Goal: Task Accomplishment & Management: Manage account settings

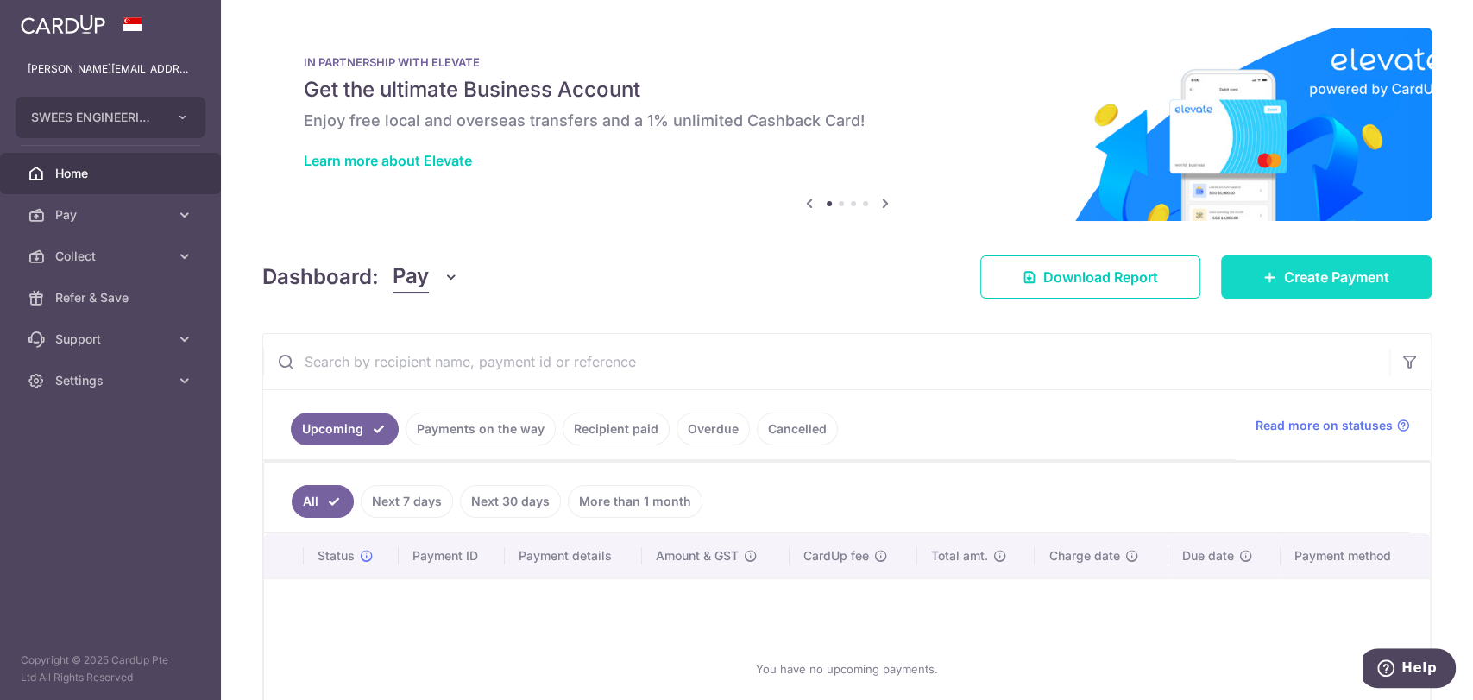
click at [1336, 277] on span "Create Payment" at bounding box center [1336, 277] width 105 height 21
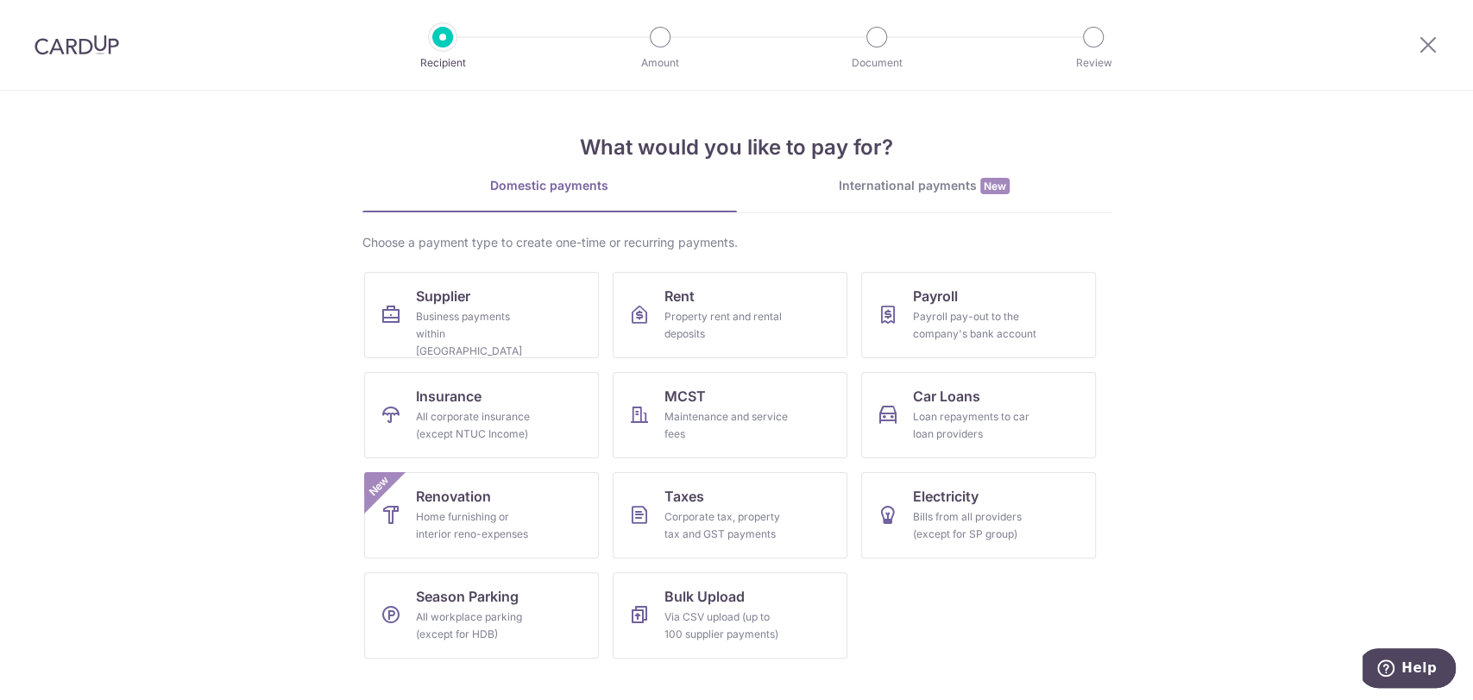
click at [919, 188] on div "International payments New" at bounding box center [924, 186] width 374 height 18
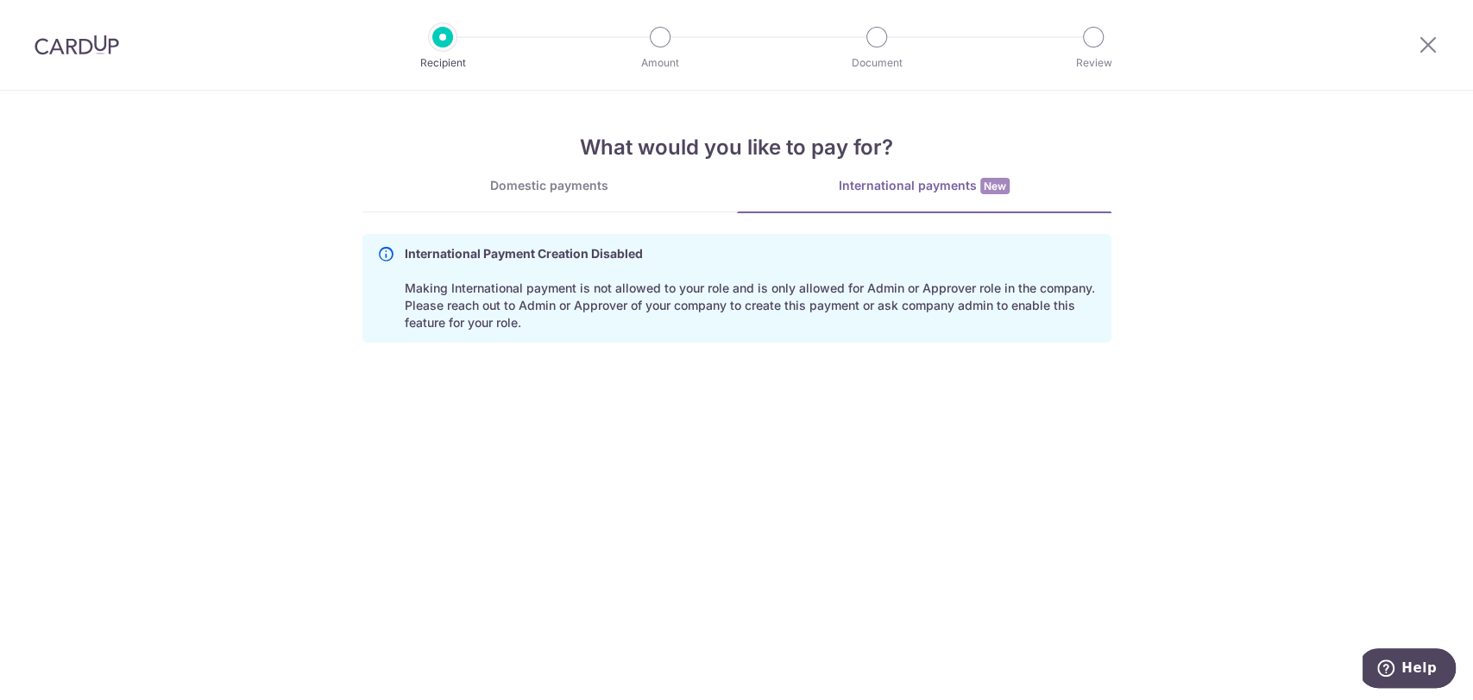
click at [919, 188] on div "International payments New" at bounding box center [924, 186] width 374 height 18
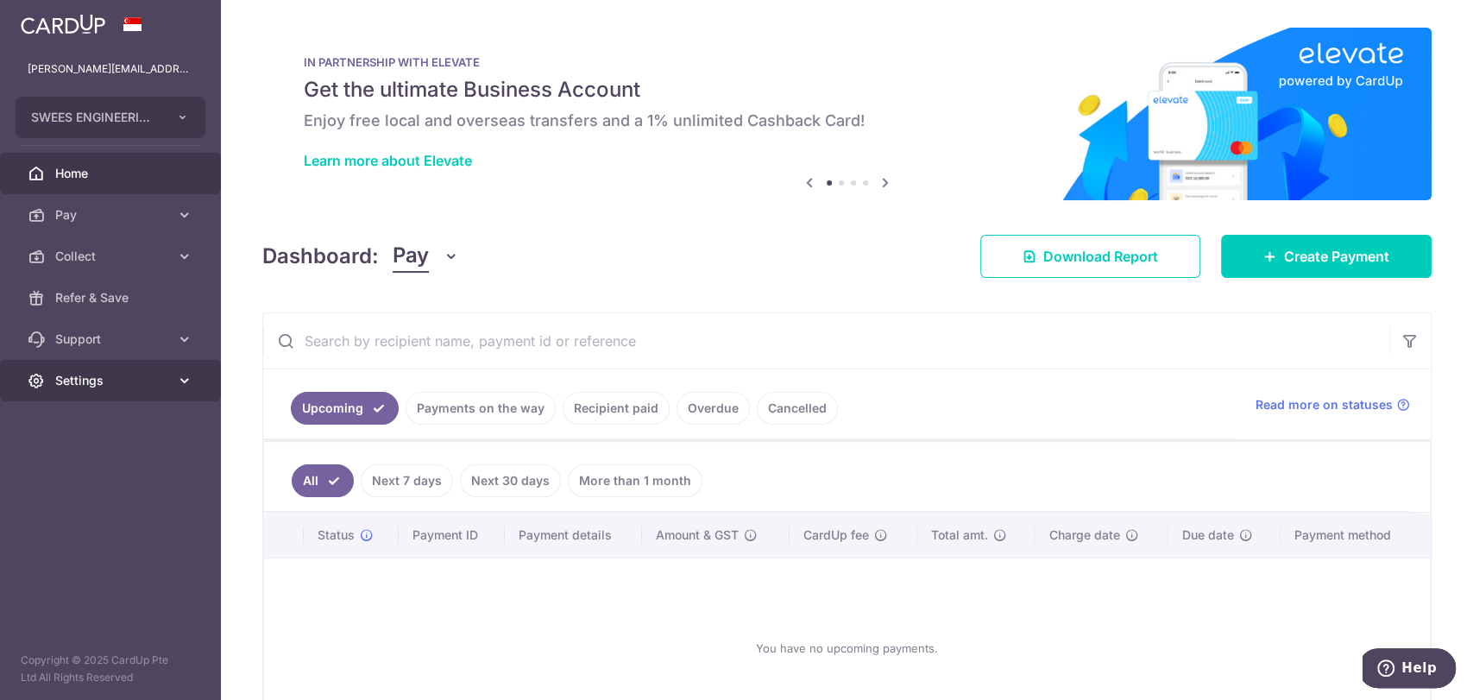
click at [110, 381] on span "Settings" at bounding box center [112, 380] width 114 height 17
click at [128, 422] on span "Account" at bounding box center [112, 421] width 114 height 17
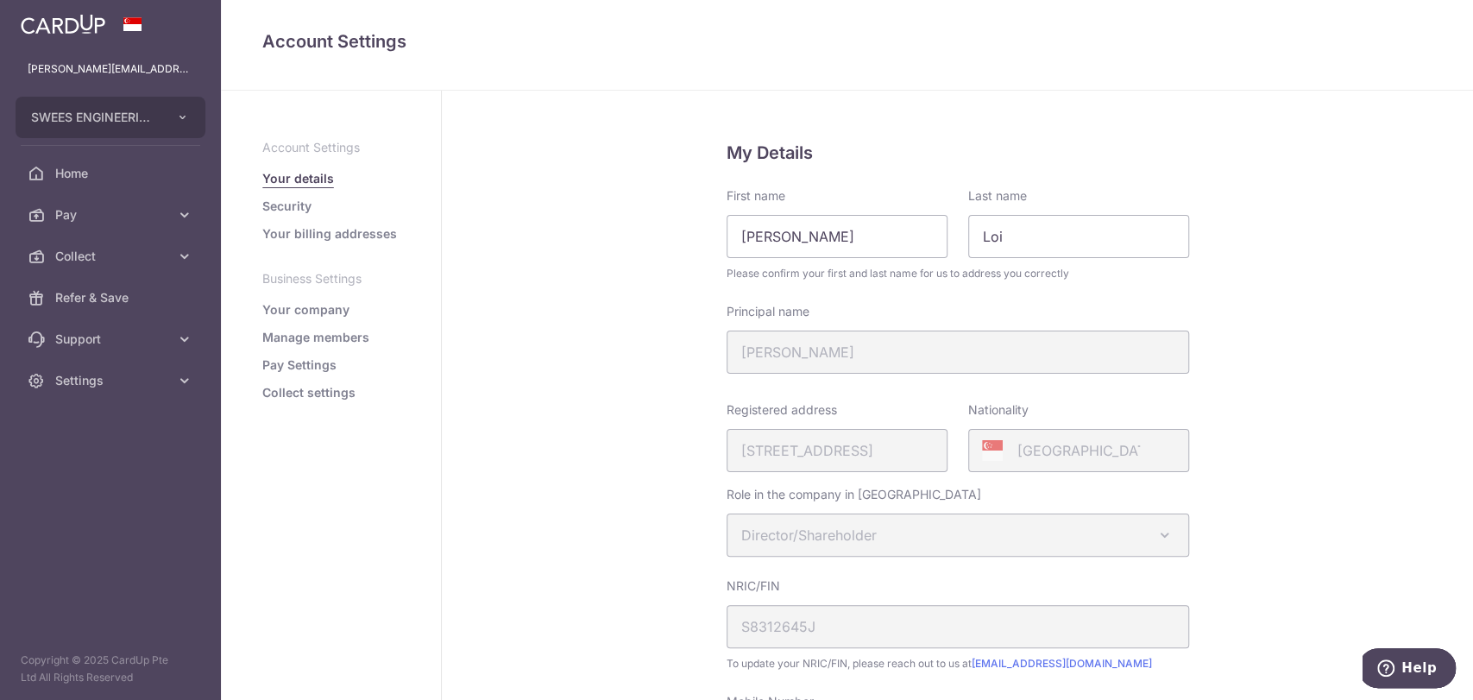
click at [311, 337] on link "Manage members" at bounding box center [315, 337] width 107 height 17
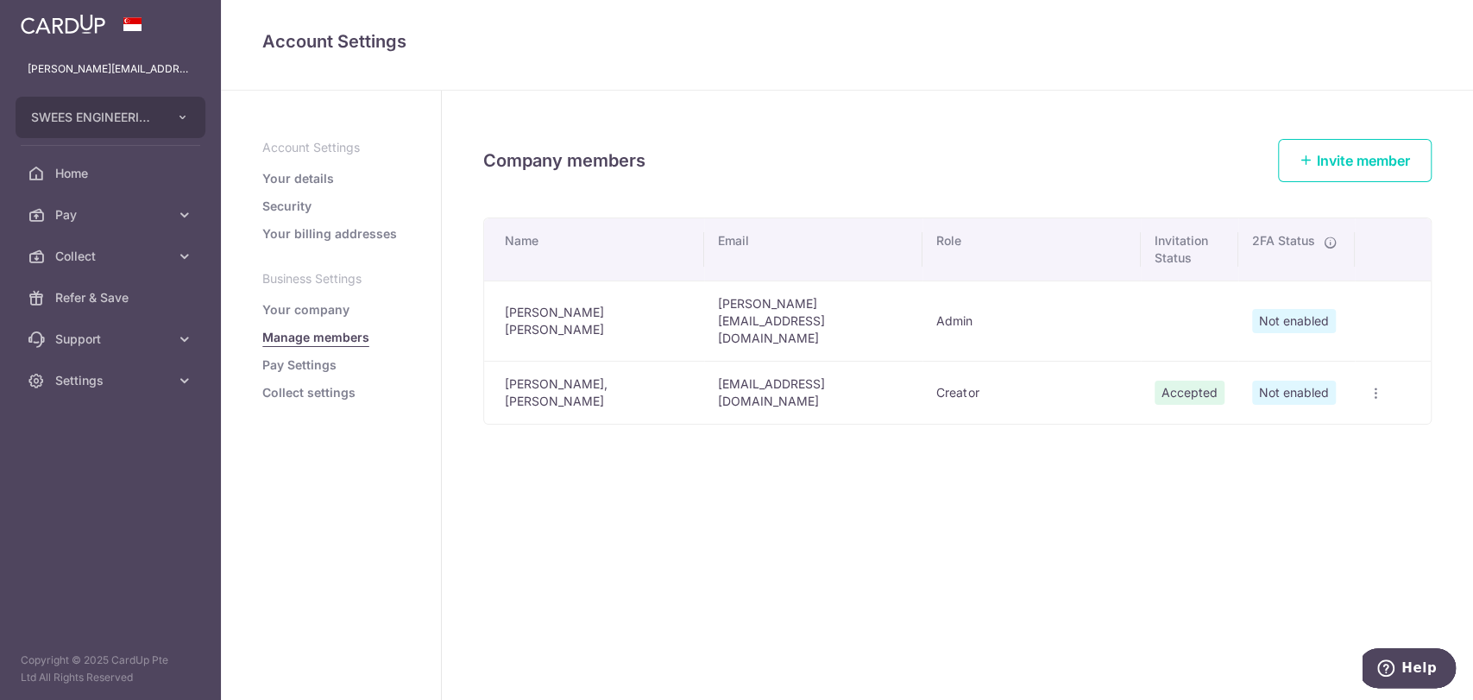
click at [1360, 306] on td at bounding box center [1393, 320] width 76 height 80
click at [97, 368] on link "Settings" at bounding box center [110, 380] width 221 height 41
drag, startPoint x: 1237, startPoint y: 448, endPoint x: 1394, endPoint y: 376, distance: 172.6
click at [1243, 448] on div "Company members Invite member Name Email Role Invitation Status 2FA Status Darr…" at bounding box center [957, 395] width 1031 height 609
click at [1382, 361] on td "Edit Member Delete member" at bounding box center [1393, 392] width 76 height 63
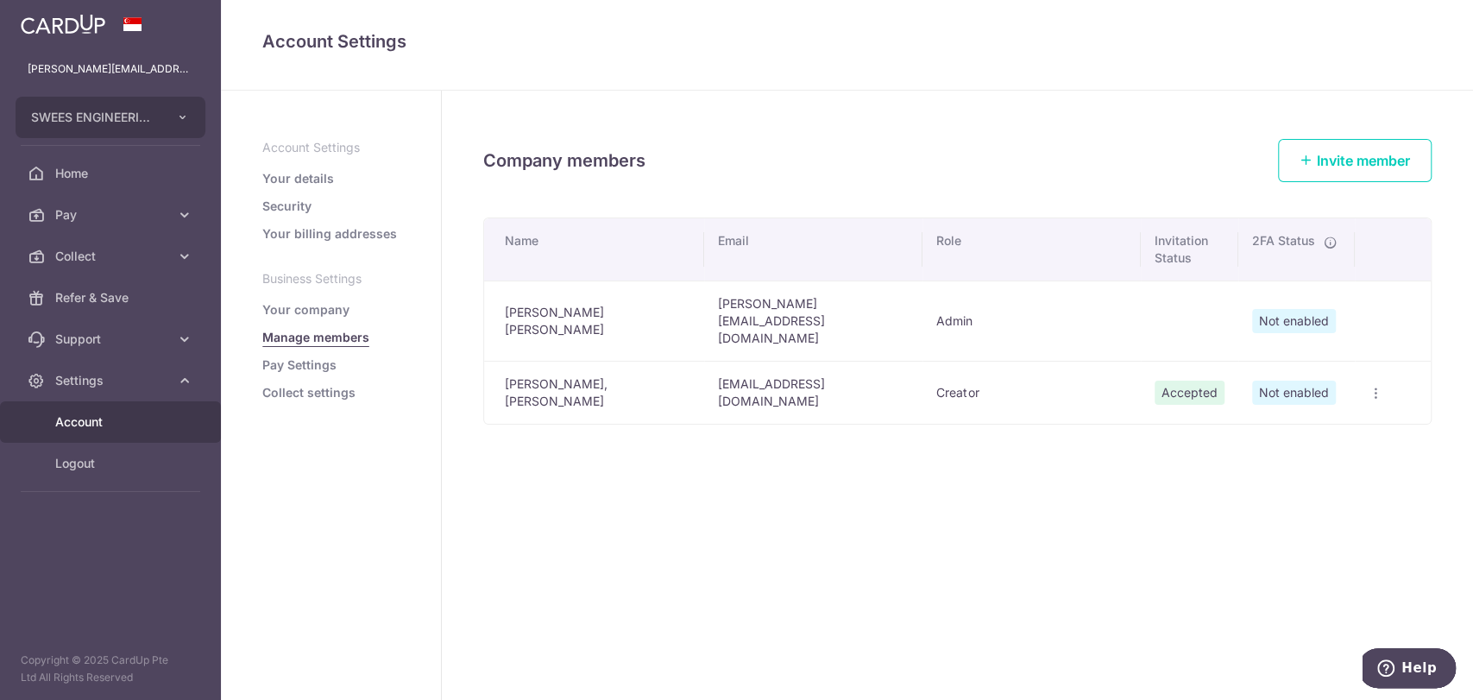
click at [1378, 387] on icon "button" at bounding box center [1375, 394] width 14 height 14
click at [1330, 422] on span "Edit Member" at bounding box center [1308, 432] width 117 height 21
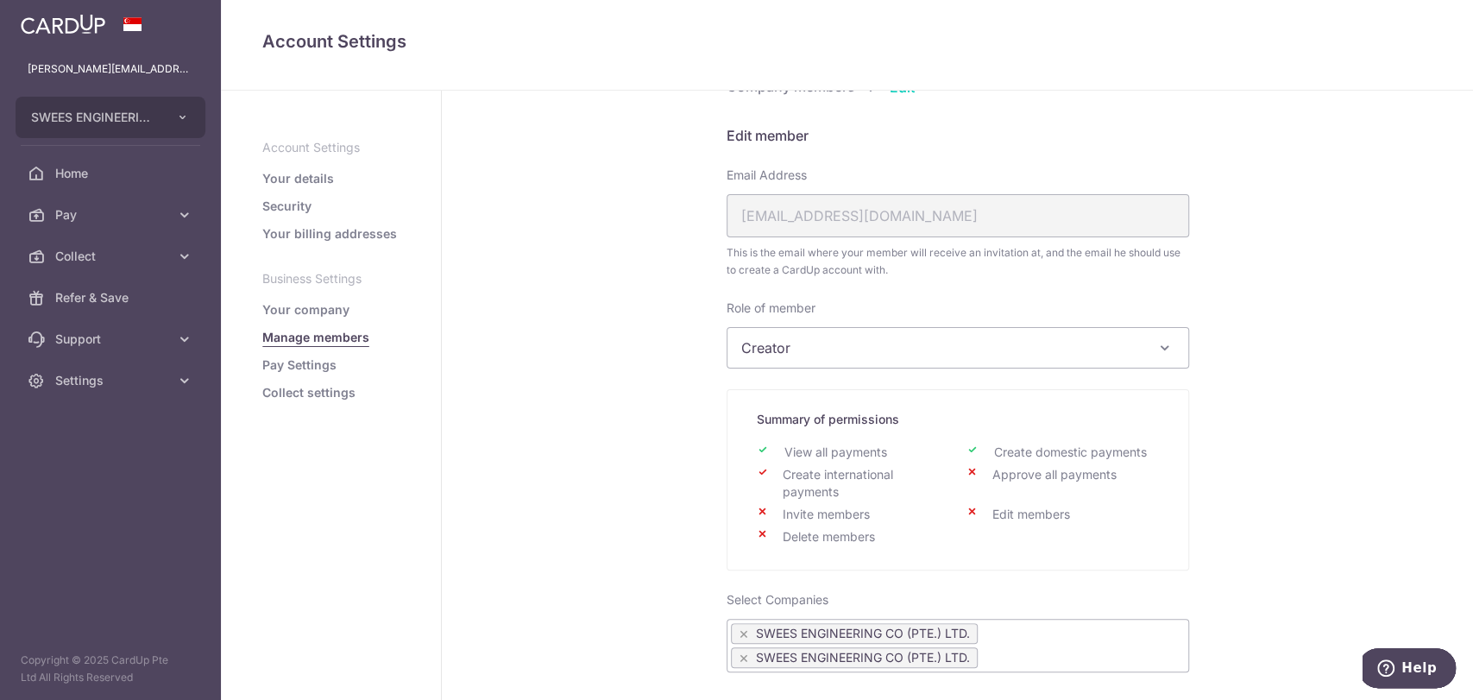
scroll to position [192, 0]
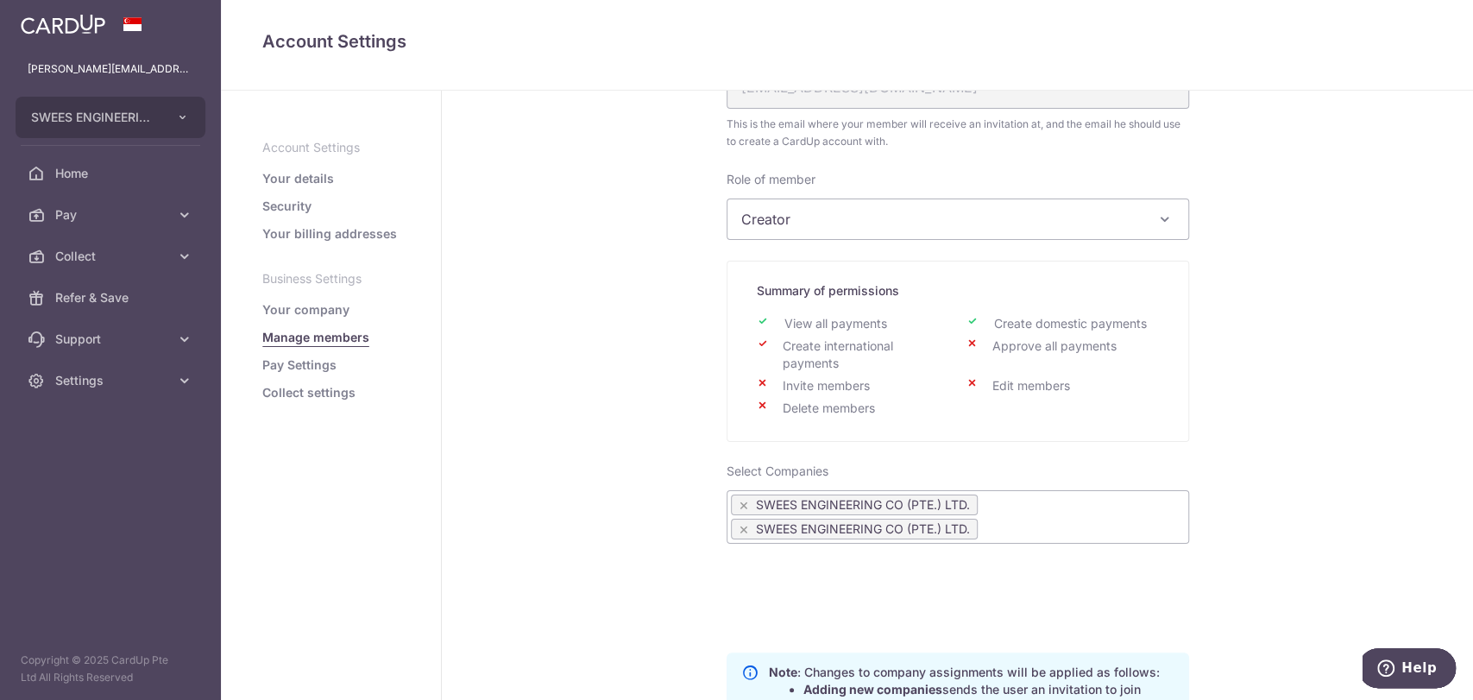
click at [784, 225] on span "Creator" at bounding box center [957, 219] width 461 height 40
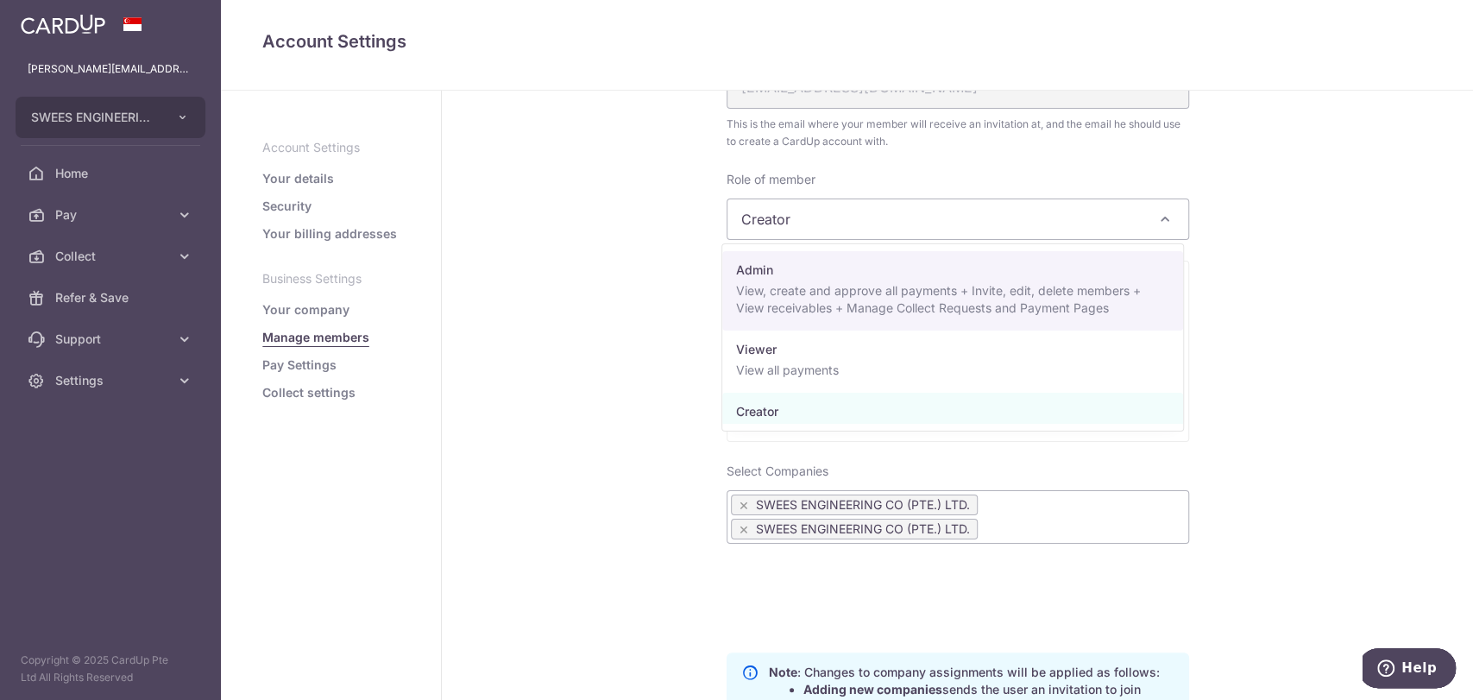
select select "23442"
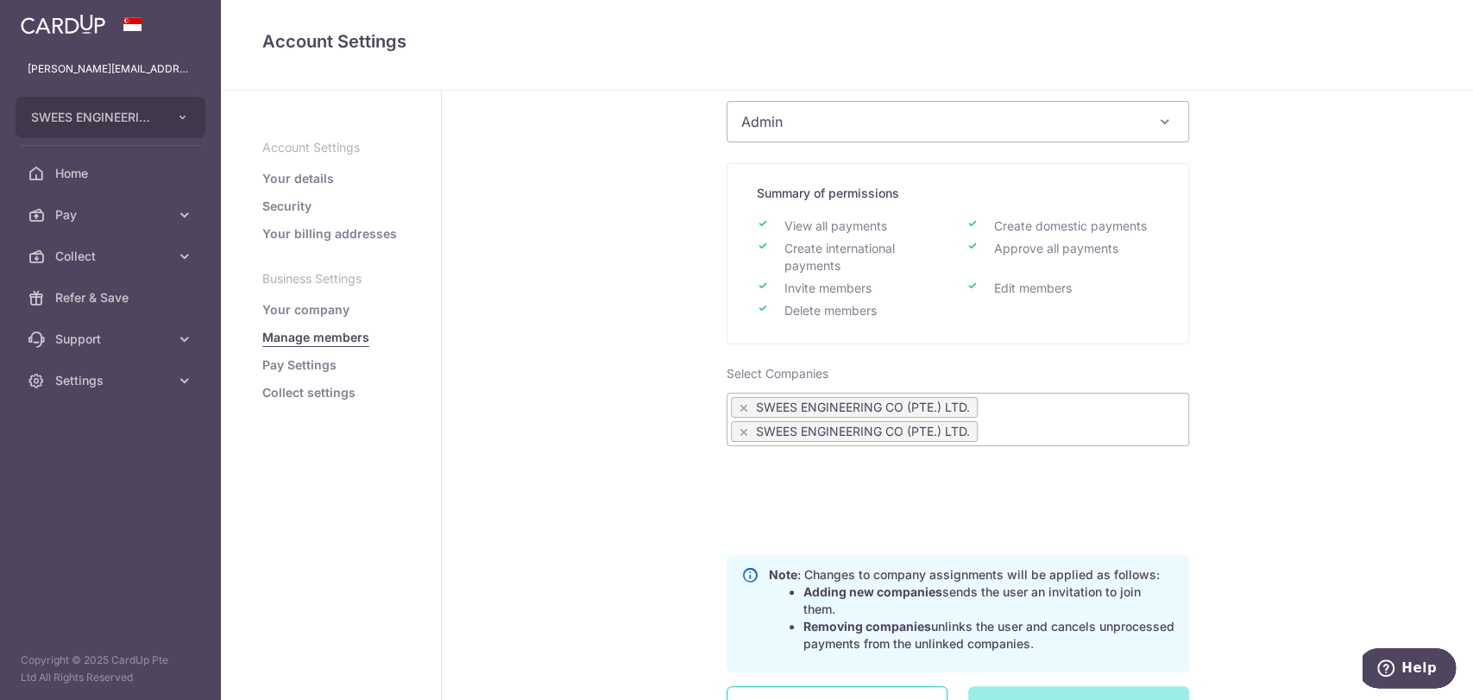
scroll to position [418, 0]
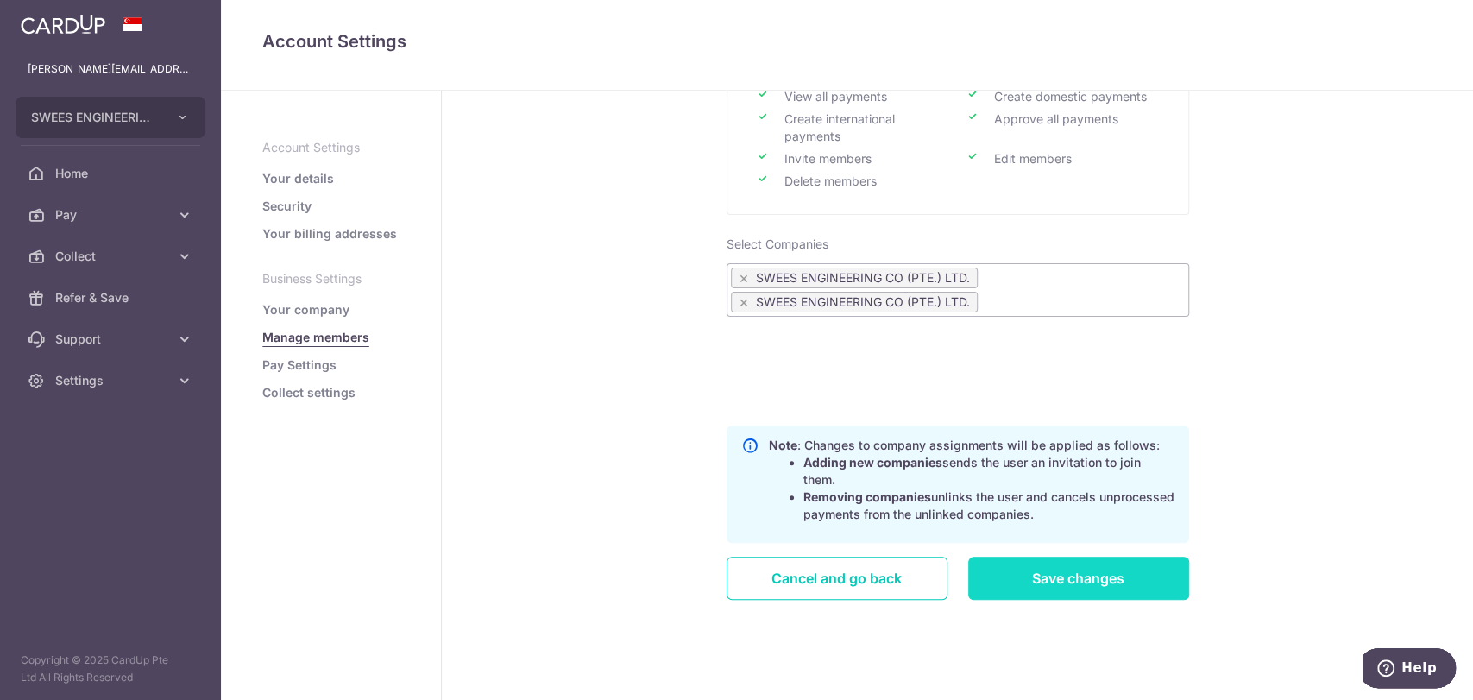
click at [1104, 582] on input "Save changes" at bounding box center [1078, 577] width 221 height 43
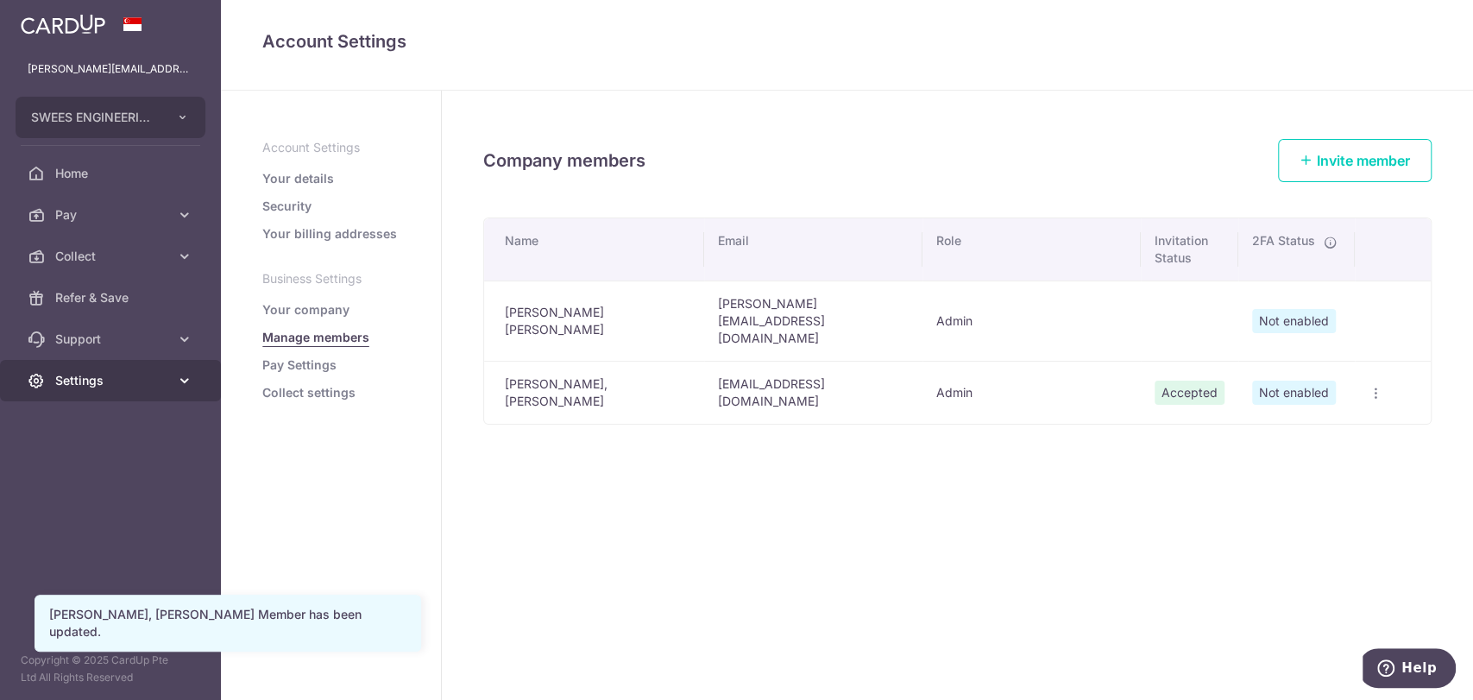
click at [83, 382] on span "Settings" at bounding box center [112, 380] width 114 height 17
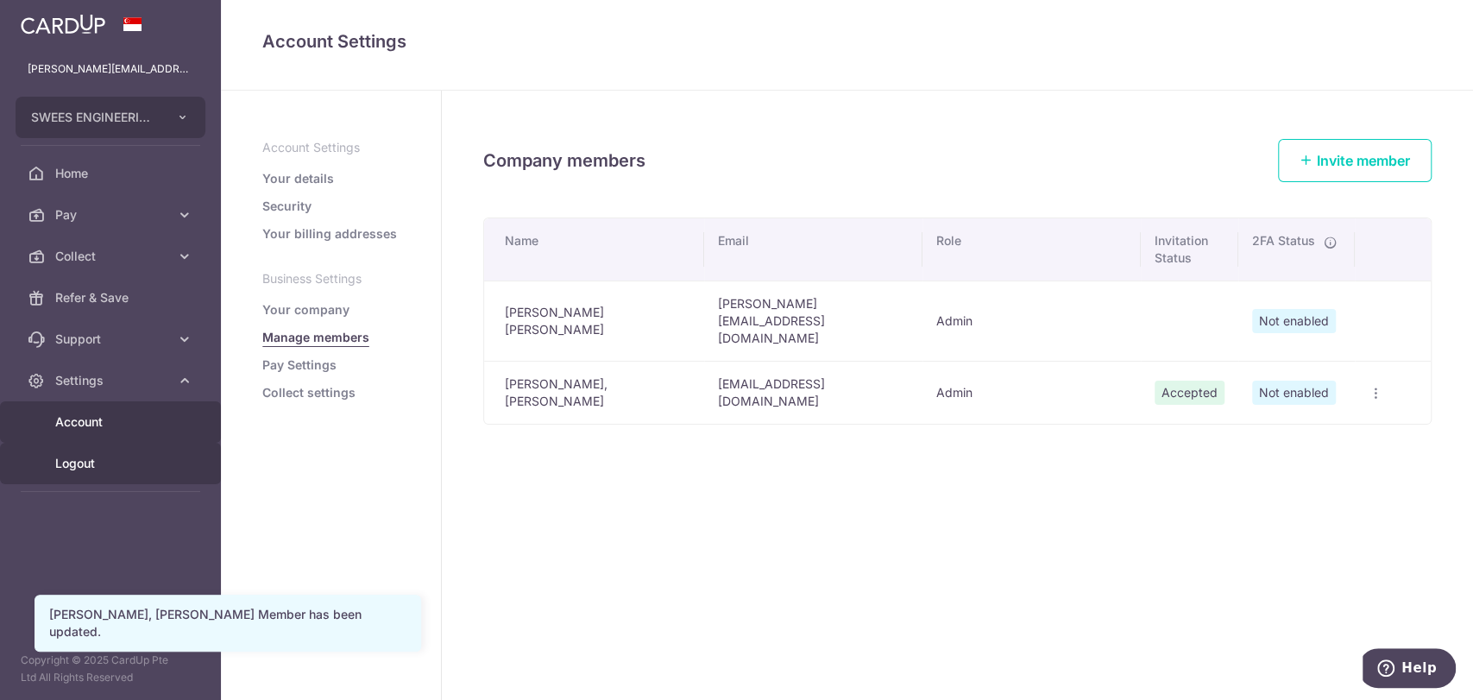
click at [119, 456] on span "Logout" at bounding box center [112, 463] width 114 height 17
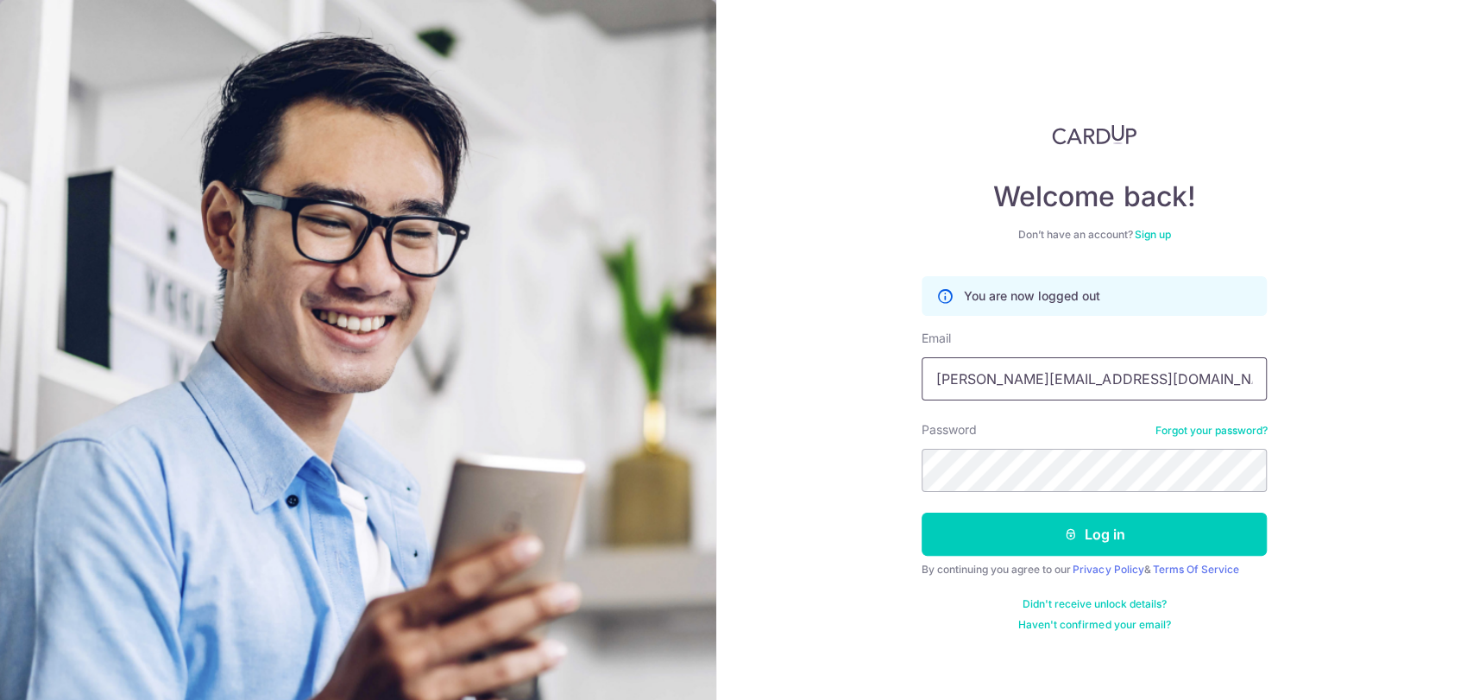
click at [1063, 388] on input "Darren@sweesengrg.com.sg" at bounding box center [1093, 378] width 345 height 43
type input "[EMAIL_ADDRESS][DOMAIN_NAME]"
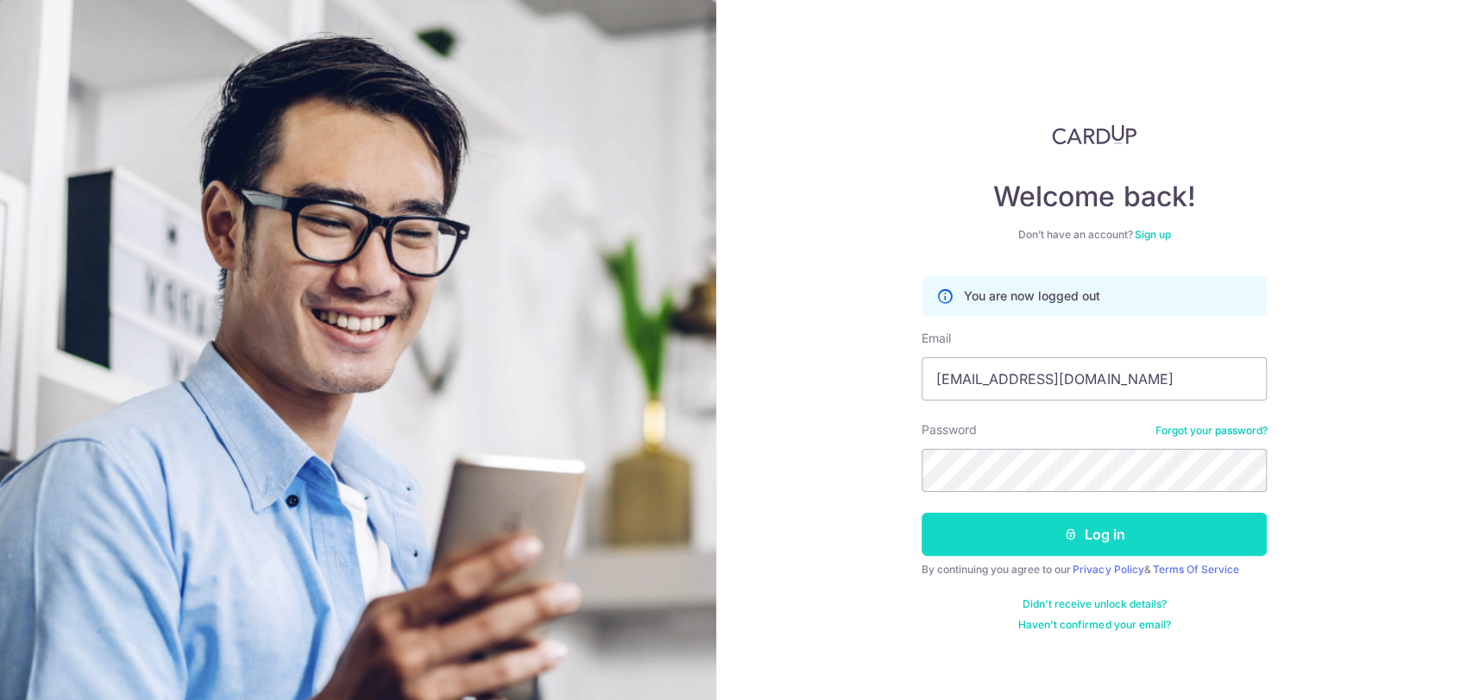
click at [1104, 544] on button "Log in" at bounding box center [1093, 533] width 345 height 43
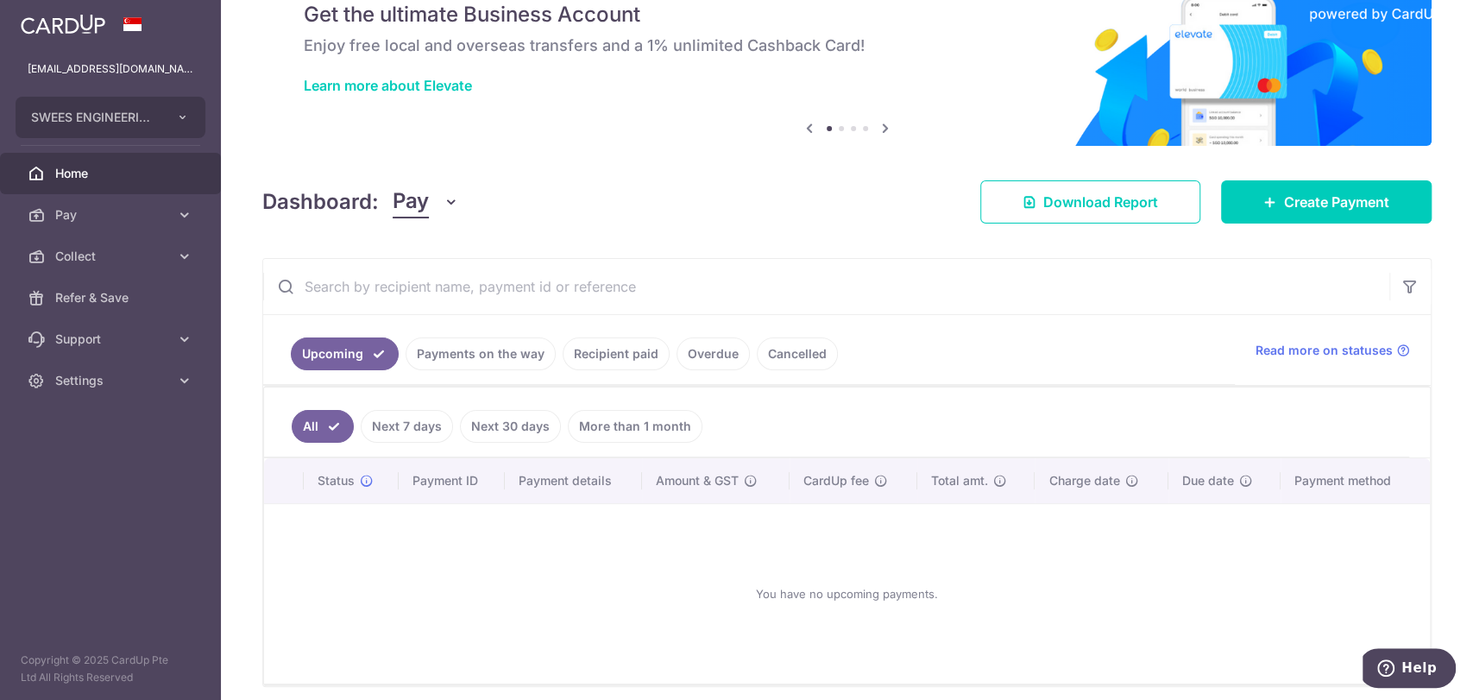
scroll to position [141, 0]
